Goal: Information Seeking & Learning: Stay updated

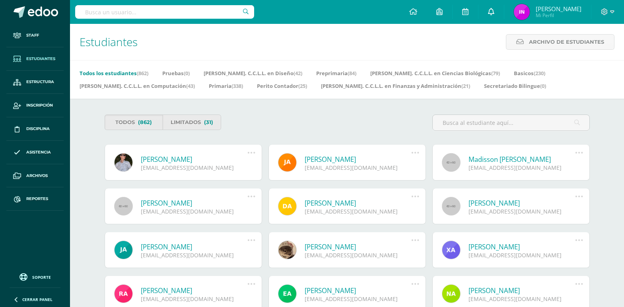
click at [500, 11] on link at bounding box center [490, 12] width 25 height 24
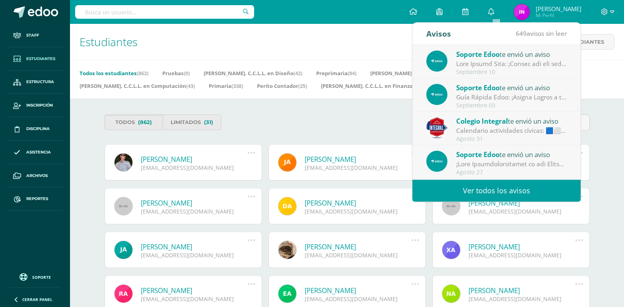
click at [330, 41] on div "Estudiantes Archivo de Estudiantes Archivo de Estudiantes Acá podrás realizar u…" at bounding box center [347, 42] width 554 height 36
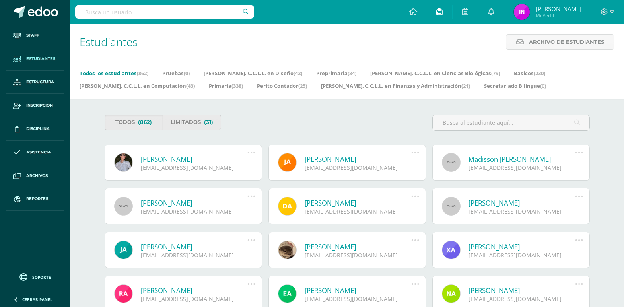
click at [442, 11] on icon at bounding box center [439, 11] width 6 height 7
click at [474, 10] on link at bounding box center [464, 12] width 25 height 24
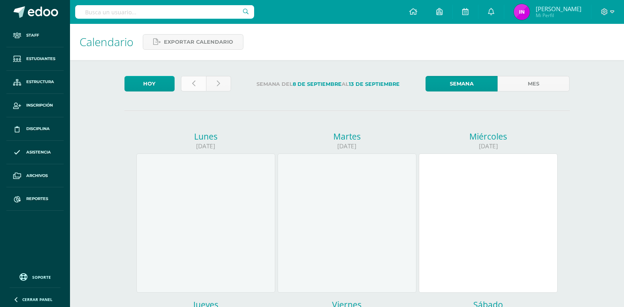
click at [199, 83] on link at bounding box center [193, 84] width 25 height 16
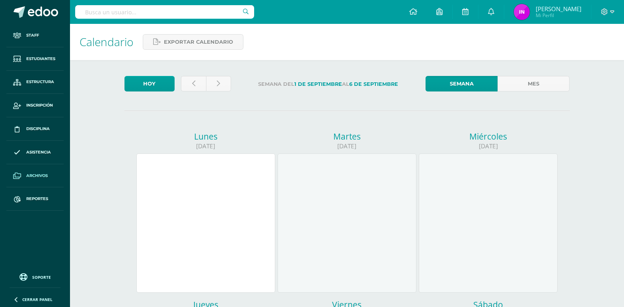
click at [42, 175] on span "Archivos" at bounding box center [36, 175] width 21 height 6
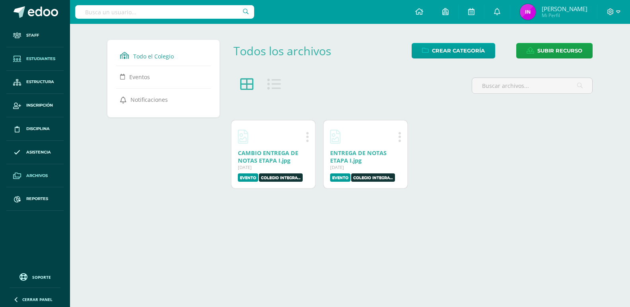
click at [44, 57] on span "Estudiantes" at bounding box center [40, 59] width 29 height 6
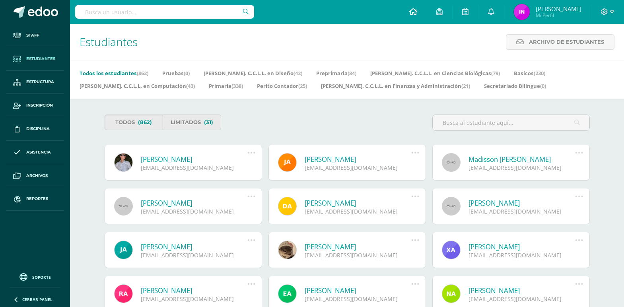
click at [423, 11] on link at bounding box center [412, 12] width 27 height 24
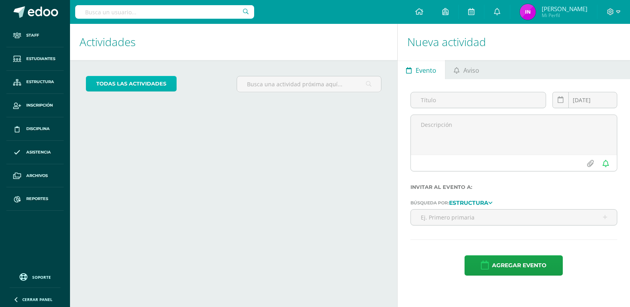
click at [145, 87] on link "todas las Actividades" at bounding box center [131, 84] width 91 height 16
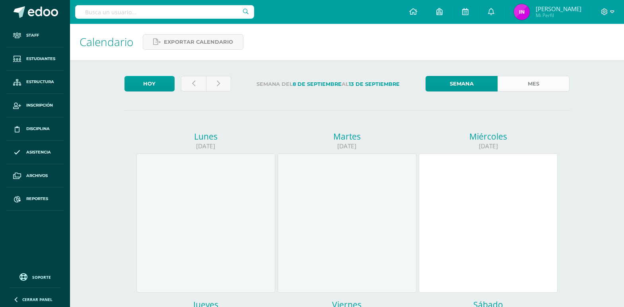
click at [511, 81] on link "Mes" at bounding box center [533, 84] width 72 height 16
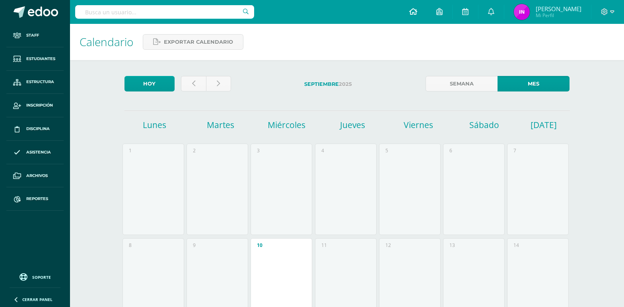
click at [417, 12] on icon at bounding box center [413, 11] width 8 height 7
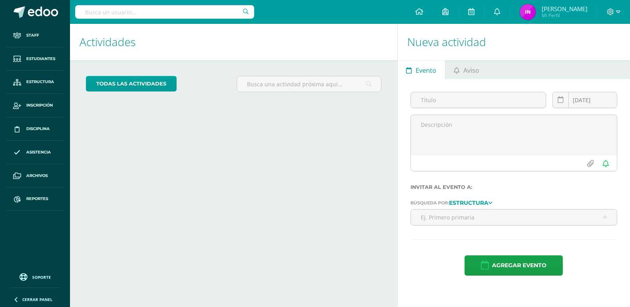
click at [487, 76] on ul "Evento Aviso" at bounding box center [513, 69] width 232 height 19
click at [476, 71] on span "Aviso" at bounding box center [471, 70] width 16 height 19
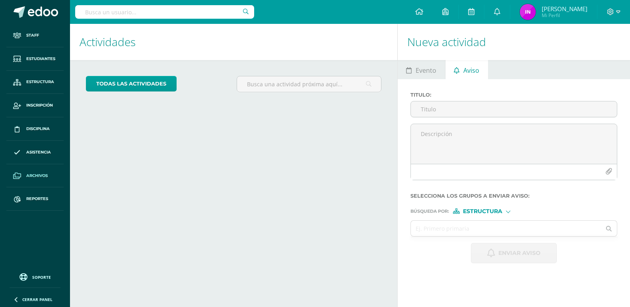
click at [24, 179] on span at bounding box center [17, 176] width 14 height 14
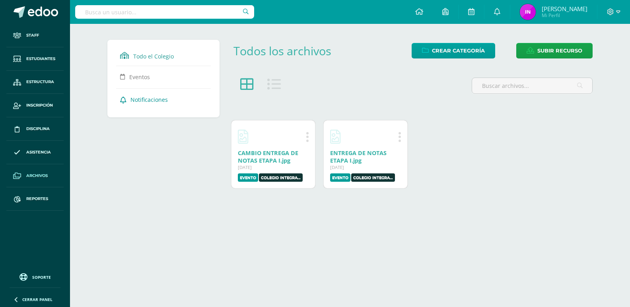
click at [149, 97] on span "Notificaciones" at bounding box center [148, 100] width 37 height 8
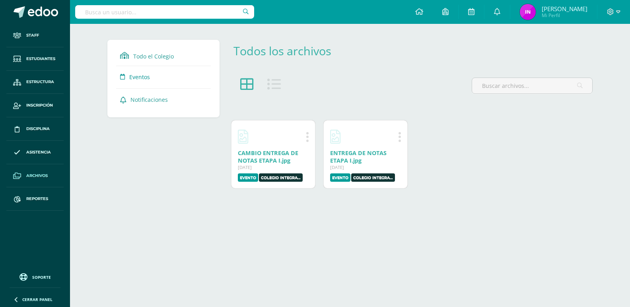
click at [142, 78] on span "Eventos" at bounding box center [139, 77] width 21 height 8
click at [244, 84] on icon at bounding box center [247, 85] width 14 height 14
click at [276, 82] on icon at bounding box center [274, 85] width 14 height 14
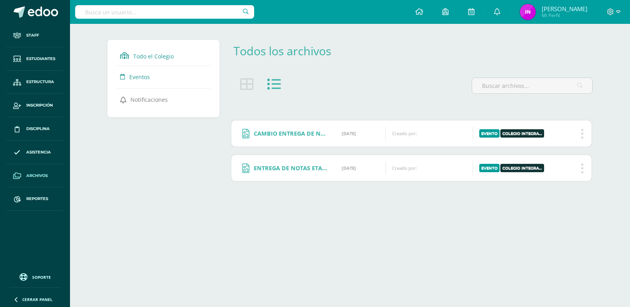
click at [178, 162] on div "Todo el Colegio Eventos Notificaciones" at bounding box center [165, 112] width 123 height 145
click at [153, 57] on span "Todo el Colegio" at bounding box center [153, 56] width 41 height 8
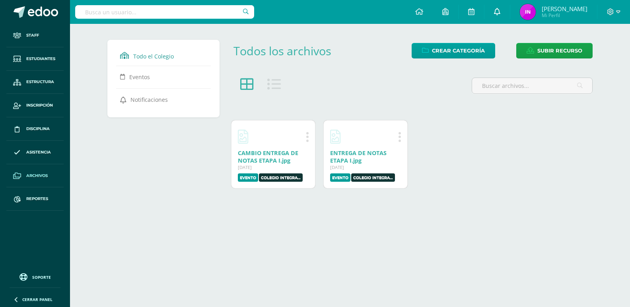
click at [499, 9] on icon at bounding box center [497, 11] width 6 height 7
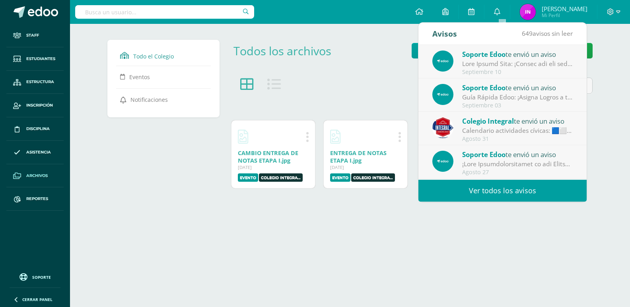
click at [512, 130] on div "Calendario actividades cívicas: 🟦⬜️🟦Iniciamos con emoción nuestra primera seman…" at bounding box center [517, 130] width 110 height 9
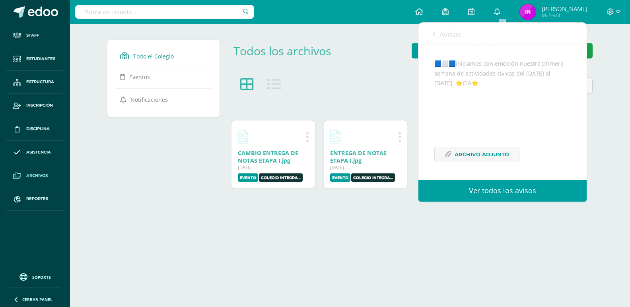
scroll to position [77, 0]
click at [465, 154] on span "Archivo Adjunto" at bounding box center [481, 154] width 54 height 15
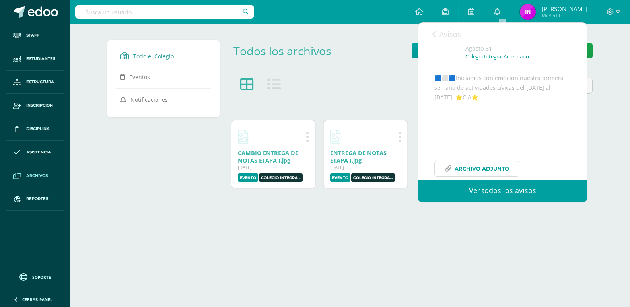
scroll to position [0, 0]
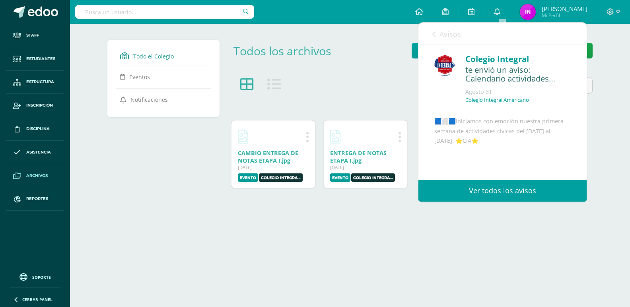
click at [620, 127] on div "Todo el Colegio Eventos Notificaciones Todos los archivos Crear Categoría Subir…" at bounding box center [350, 116] width 560 height 184
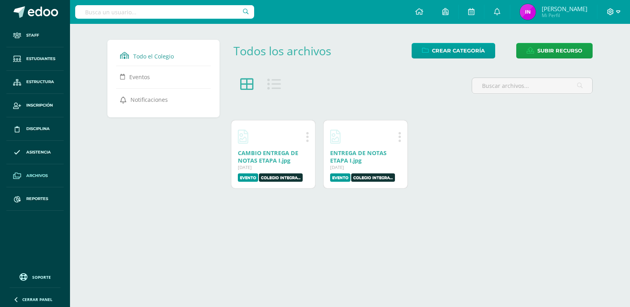
click at [610, 12] on icon at bounding box center [610, 11] width 7 height 7
click at [556, 152] on div "Editar Eliminar CAMBIO ENTREGA DE NOTAS ETAPA I.jpg 27 Mar, 2020 27 Mar, 2020 C…" at bounding box center [411, 154] width 368 height 76
click at [35, 62] on link "Estudiantes" at bounding box center [34, 58] width 57 height 23
